Goal: Find specific fact: Find specific fact

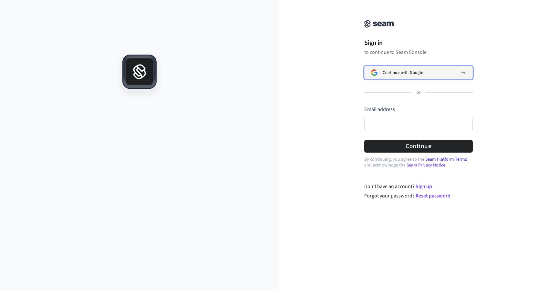
click at [393, 71] on span "Continue with Google" at bounding box center [402, 72] width 40 height 5
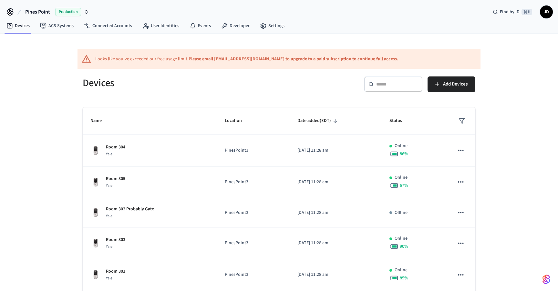
click at [380, 58] on div "Looks like you've exceeded our free usage limit. Please email [EMAIL_ADDRESS][D…" at bounding box center [278, 58] width 403 height 19
click at [386, 82] on input "text" at bounding box center [397, 84] width 42 height 6
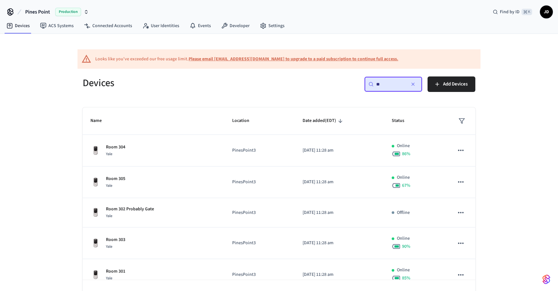
type input "***"
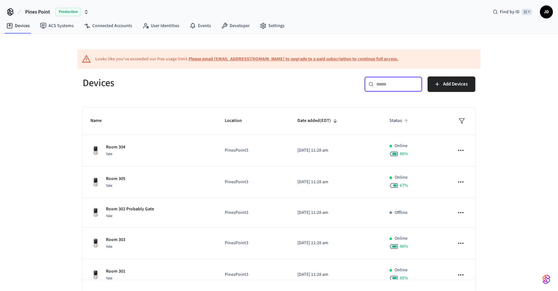
click at [398, 121] on span "Status" at bounding box center [399, 121] width 21 height 10
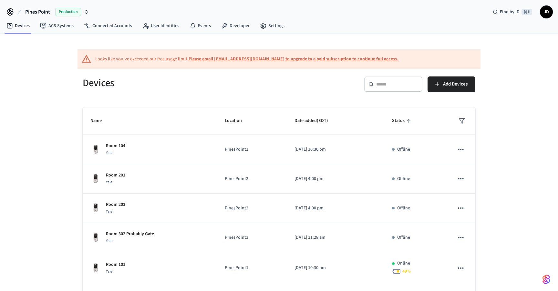
click at [398, 121] on span "Status" at bounding box center [402, 121] width 21 height 10
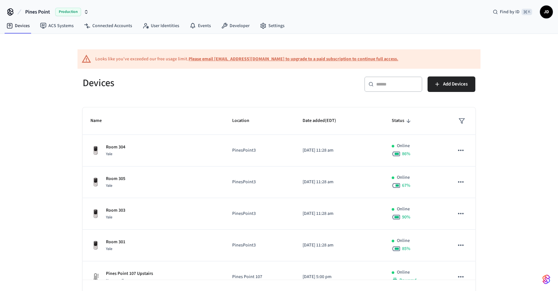
click at [464, 121] on icon "sticky table" at bounding box center [461, 121] width 6 height 6
click at [479, 154] on li "Offline" at bounding box center [478, 157] width 34 height 17
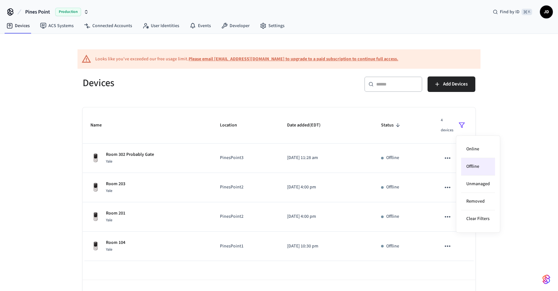
click at [506, 172] on div at bounding box center [279, 145] width 558 height 291
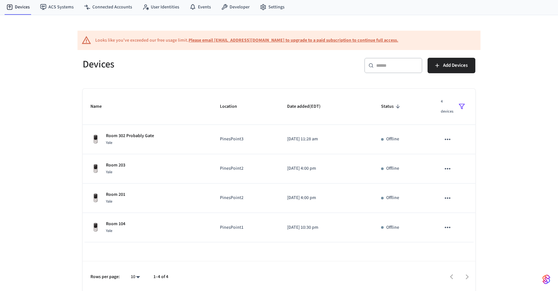
scroll to position [20, 0]
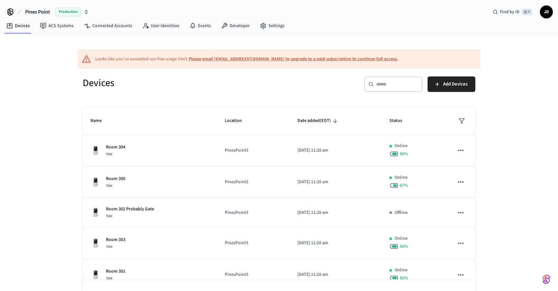
click at [392, 84] on input "text" at bounding box center [397, 84] width 42 height 6
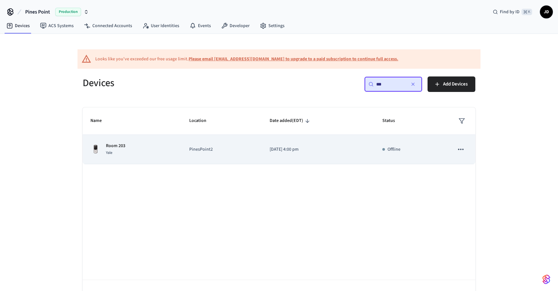
type input "***"
click at [178, 154] on td "Room 203 Yale" at bounding box center [132, 149] width 99 height 29
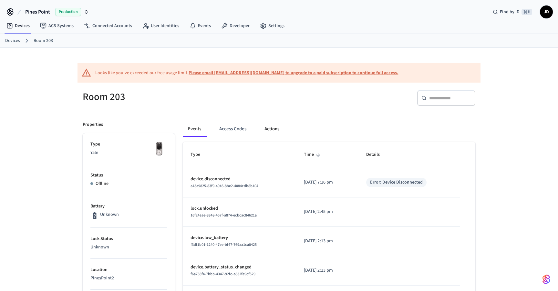
click at [277, 125] on button "Actions" at bounding box center [271, 128] width 25 height 15
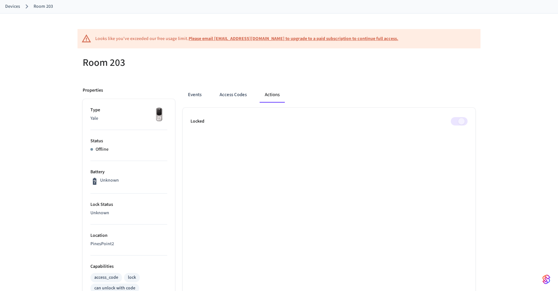
scroll to position [43, 0]
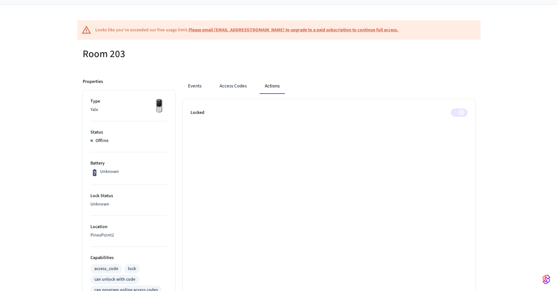
click at [458, 113] on span at bounding box center [458, 112] width 17 height 8
click at [235, 86] on button "Access Codes" at bounding box center [232, 85] width 37 height 15
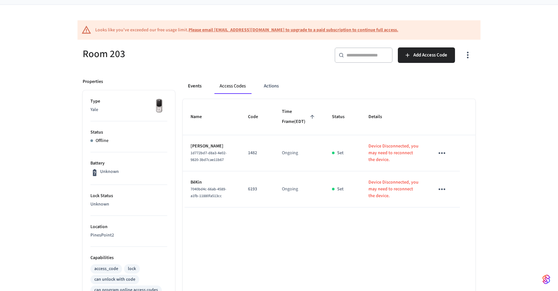
click at [197, 88] on button "Events" at bounding box center [195, 85] width 24 height 15
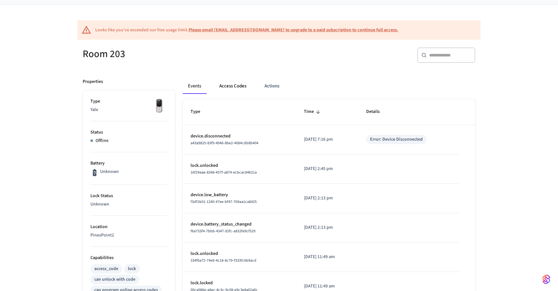
click at [237, 85] on button "Access Codes" at bounding box center [232, 85] width 37 height 15
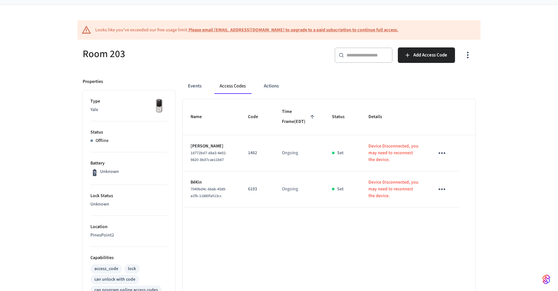
click at [252, 193] on p "6193" at bounding box center [257, 189] width 18 height 7
click at [365, 60] on div "​ ​" at bounding box center [363, 54] width 58 height 15
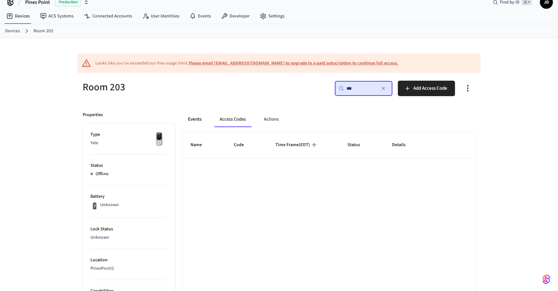
scroll to position [0, 0]
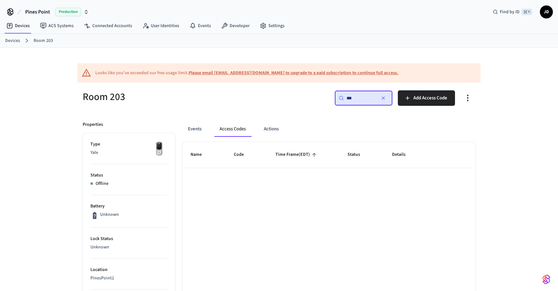
type input "***"
click at [6, 40] on link "Devices" at bounding box center [12, 40] width 15 height 7
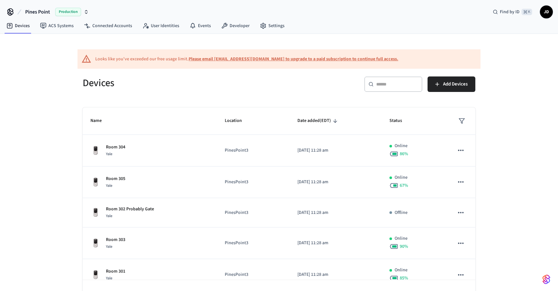
click at [399, 82] on input "text" at bounding box center [397, 84] width 42 height 6
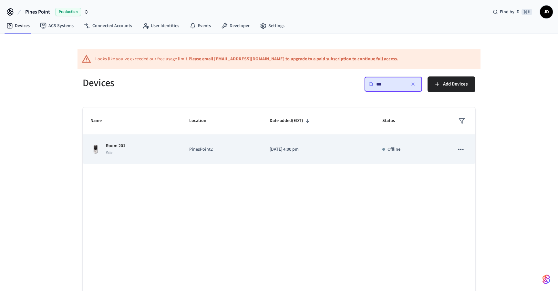
type input "***"
click at [288, 147] on p "[DATE] 4:00 pm" at bounding box center [317, 149] width 97 height 7
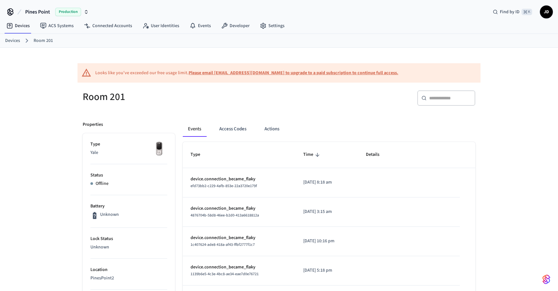
scroll to position [3, 0]
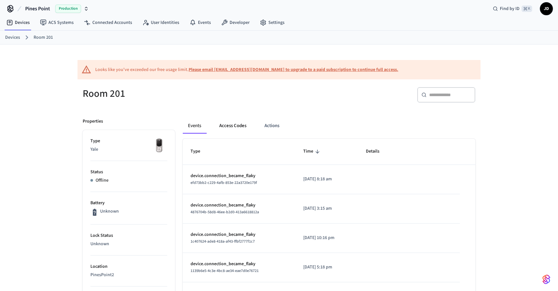
click at [235, 128] on button "Access Codes" at bounding box center [232, 125] width 37 height 15
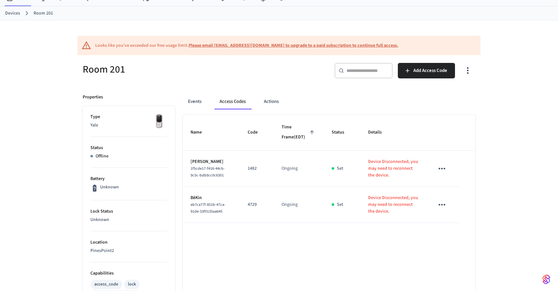
scroll to position [29, 0]
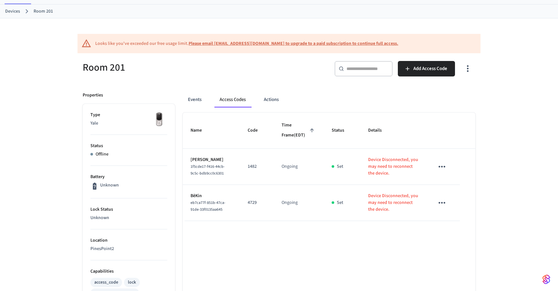
click at [249, 206] on p "4729" at bounding box center [256, 202] width 18 height 7
copy p "4729"
